Goal: Task Accomplishment & Management: Use online tool/utility

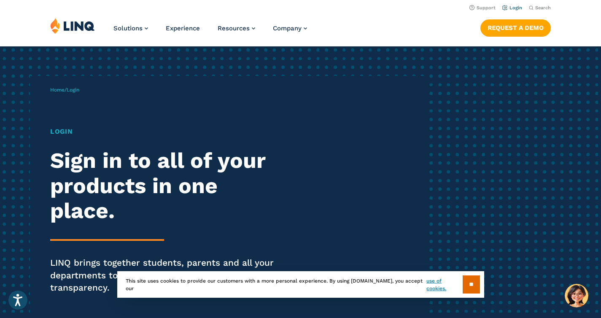
click at [516, 9] on link "Login" at bounding box center [513, 7] width 20 height 5
click at [62, 132] on h1 "Login" at bounding box center [166, 132] width 232 height 10
click at [489, 247] on div "Home / Login Login Sign in to all of your products in one place. LINQ brings to…" at bounding box center [300, 201] width 601 height 311
